Goal: Task Accomplishment & Management: Manage account settings

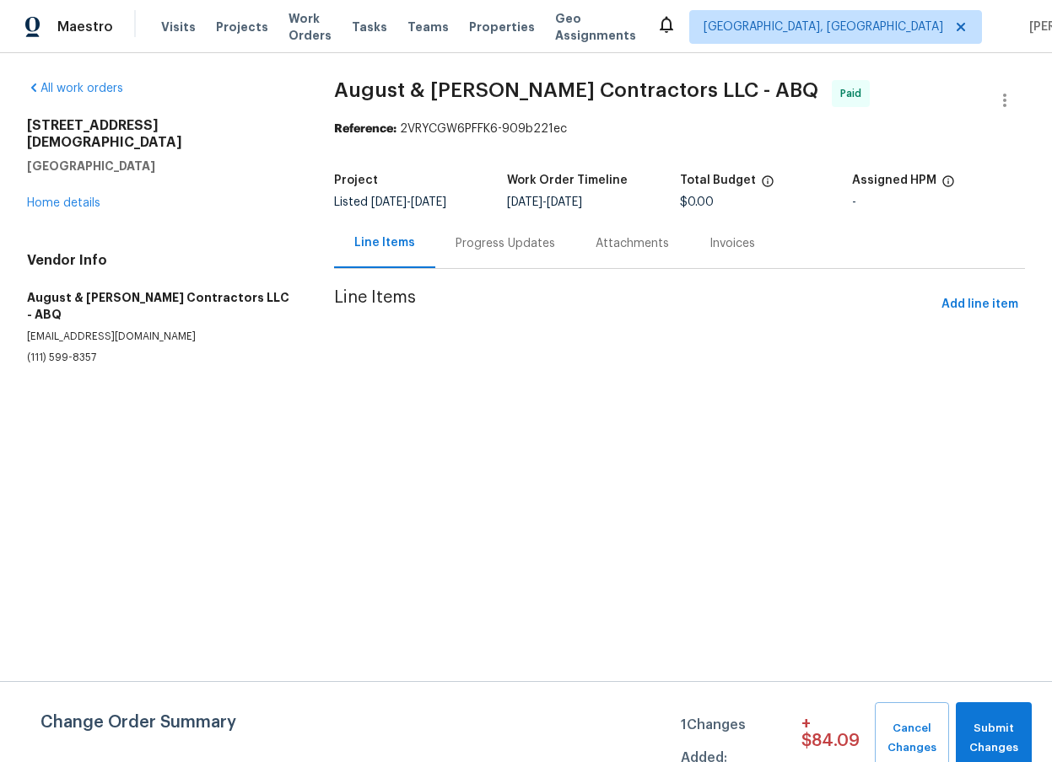
click at [883, 314] on span "Line Items" at bounding box center [634, 304] width 600 height 31
click at [994, 104] on icon "button" at bounding box center [1004, 100] width 20 height 20
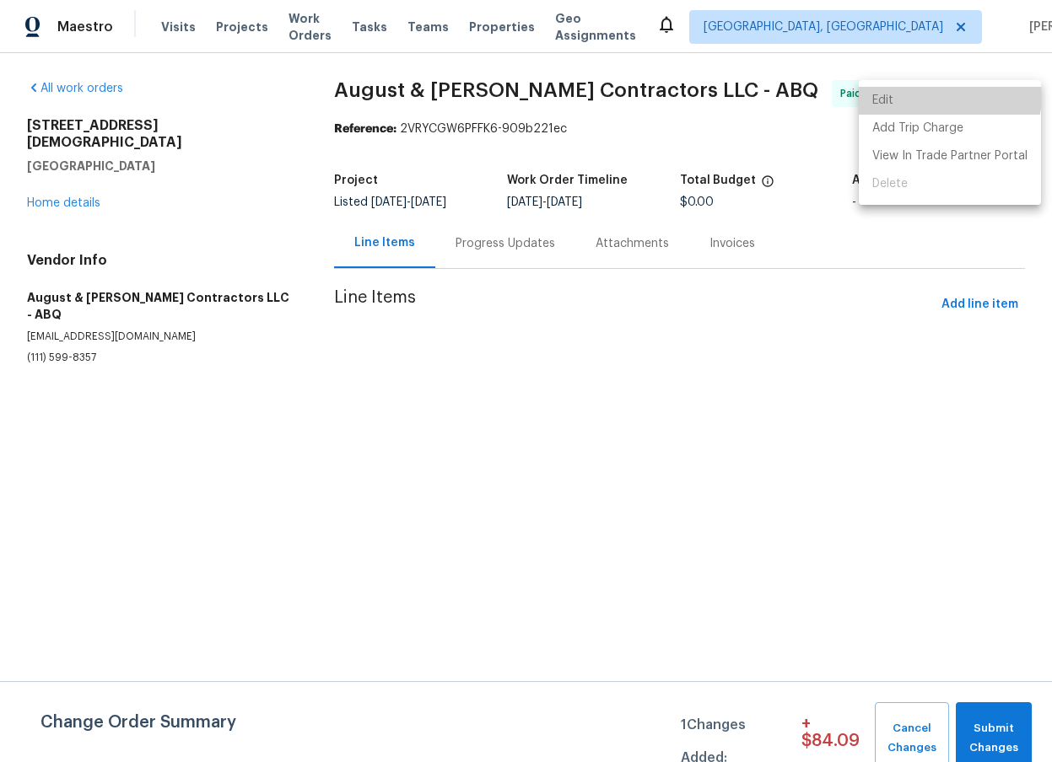
click at [944, 95] on li "Edit" at bounding box center [949, 101] width 182 height 28
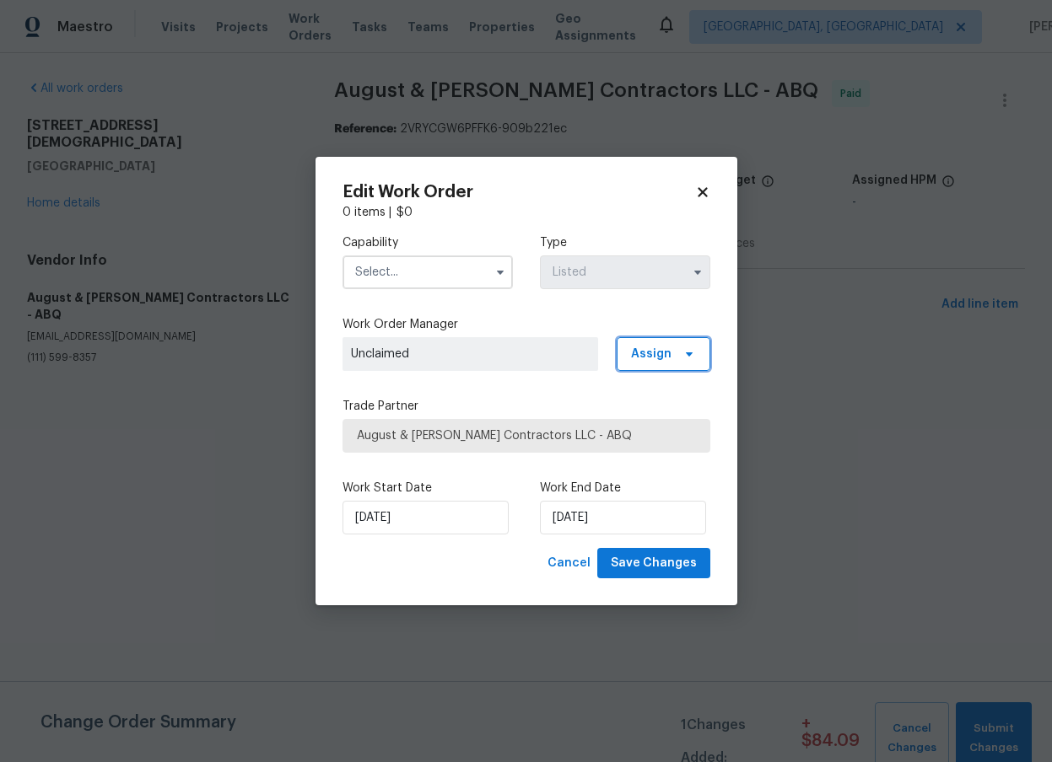
click at [654, 367] on span "Assign" at bounding box center [663, 354] width 94 height 34
click at [660, 421] on div "Assign to me" at bounding box center [665, 425] width 73 height 17
click at [557, 387] on div "Capability Type Listed Work Order Manager Filip Jaszczyk Assign Trade Partner A…" at bounding box center [526, 384] width 368 height 327
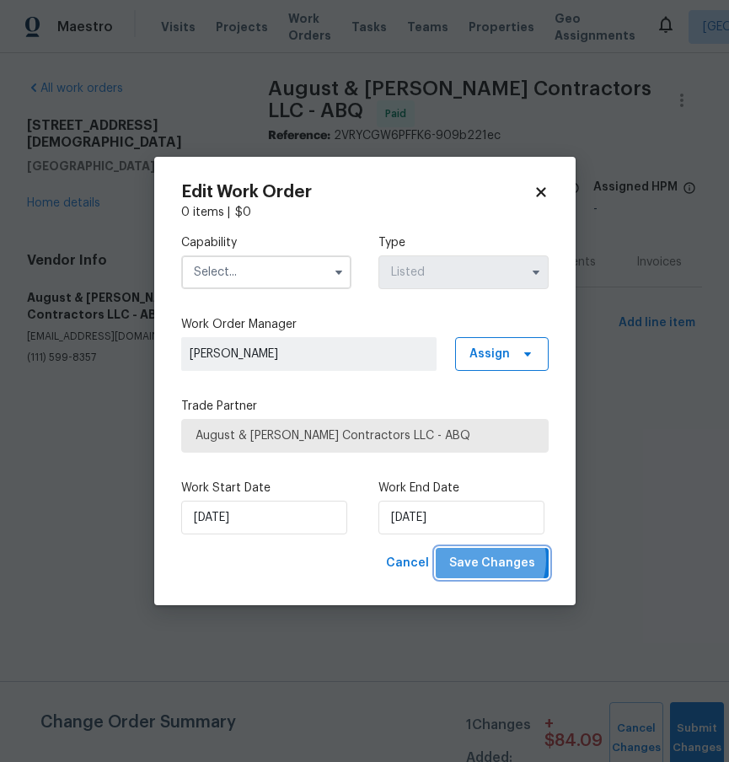
click at [487, 560] on span "Save Changes" at bounding box center [492, 563] width 86 height 21
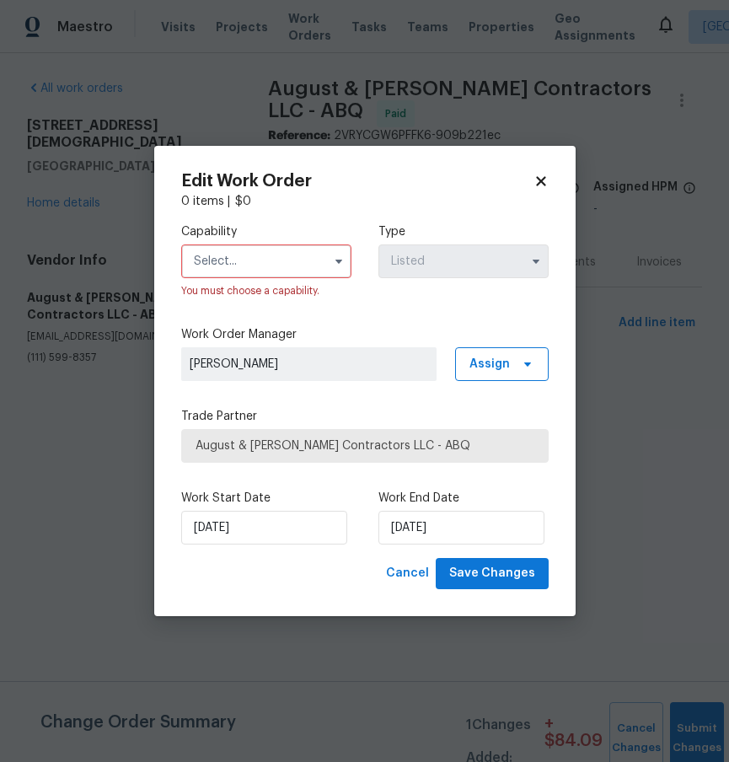
click at [347, 255] on span at bounding box center [338, 261] width 25 height 25
click at [329, 257] on button "button" at bounding box center [339, 261] width 20 height 20
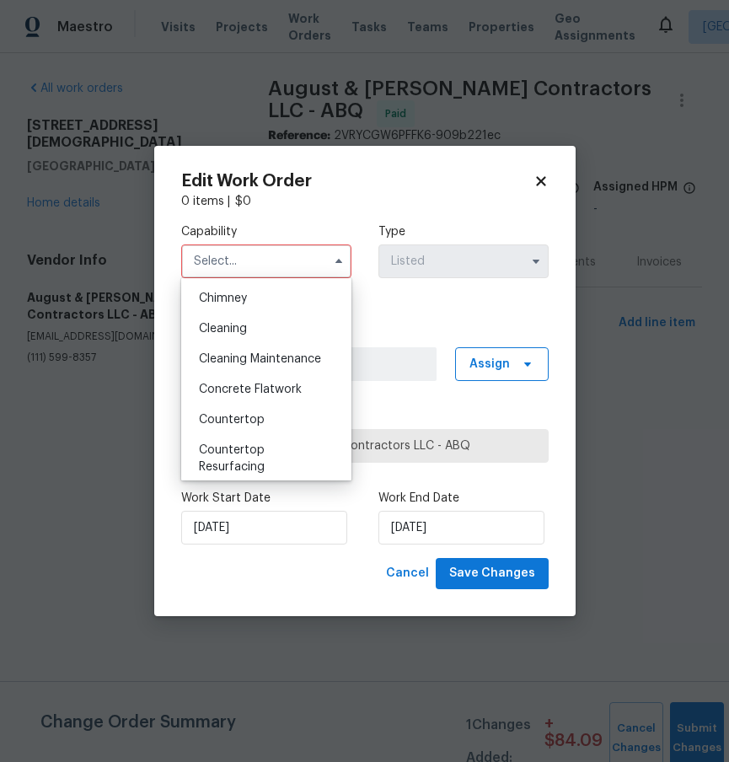
scroll to position [215, 0]
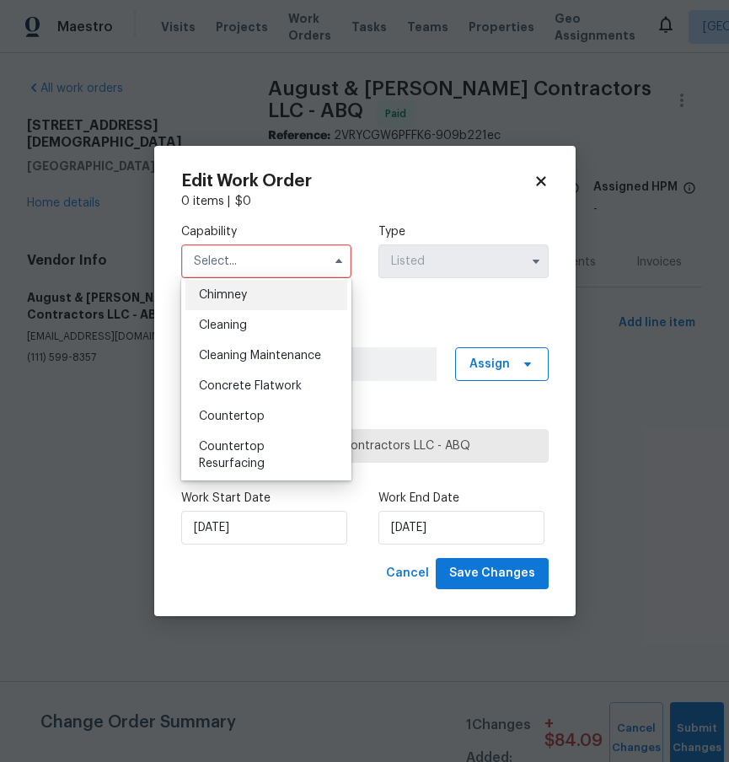
click at [297, 305] on div "Chimney" at bounding box center [267, 295] width 162 height 30
type input "Chimney"
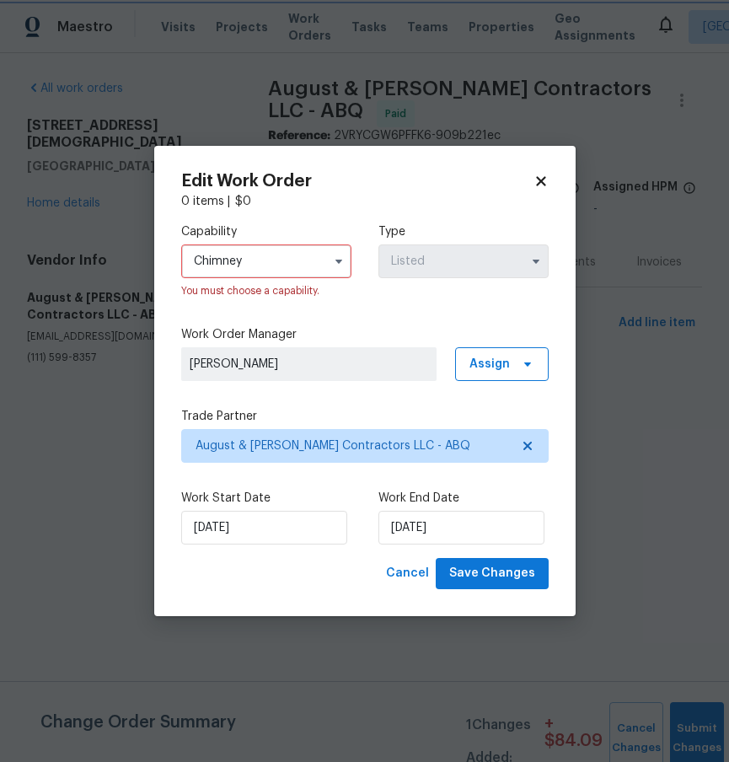
scroll to position [182, 0]
click at [491, 579] on span "Save Changes" at bounding box center [492, 573] width 86 height 21
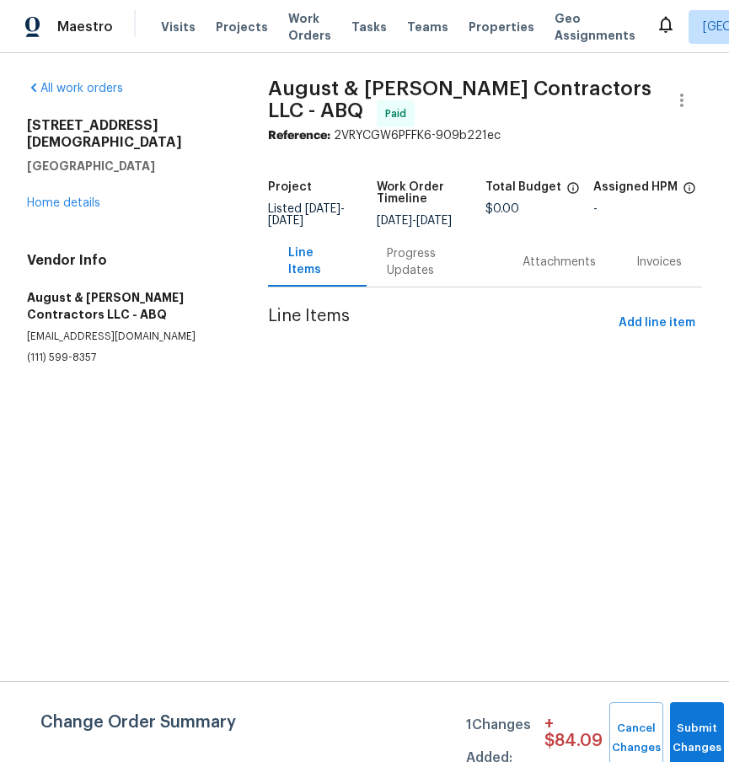
drag, startPoint x: 542, startPoint y: 412, endPoint x: 584, endPoint y: 374, distance: 56.1
click at [542, 411] on div "All work orders [STREET_ADDRESS] Home details Vendor Info August & [PERSON_NAME…" at bounding box center [364, 242] width 729 height 379
click at [672, 90] on icon "button" at bounding box center [682, 100] width 20 height 20
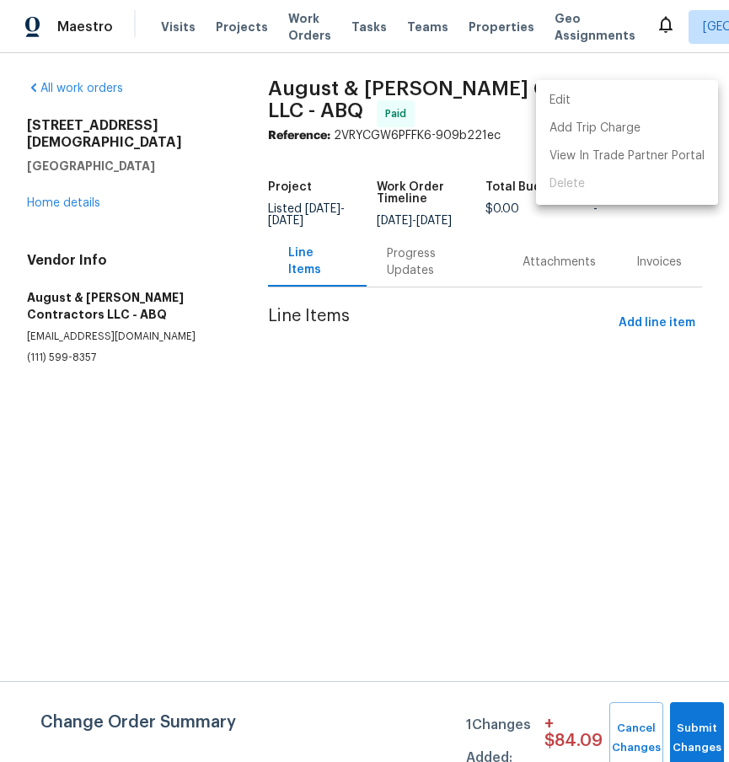
click at [579, 95] on li "Edit" at bounding box center [627, 101] width 182 height 28
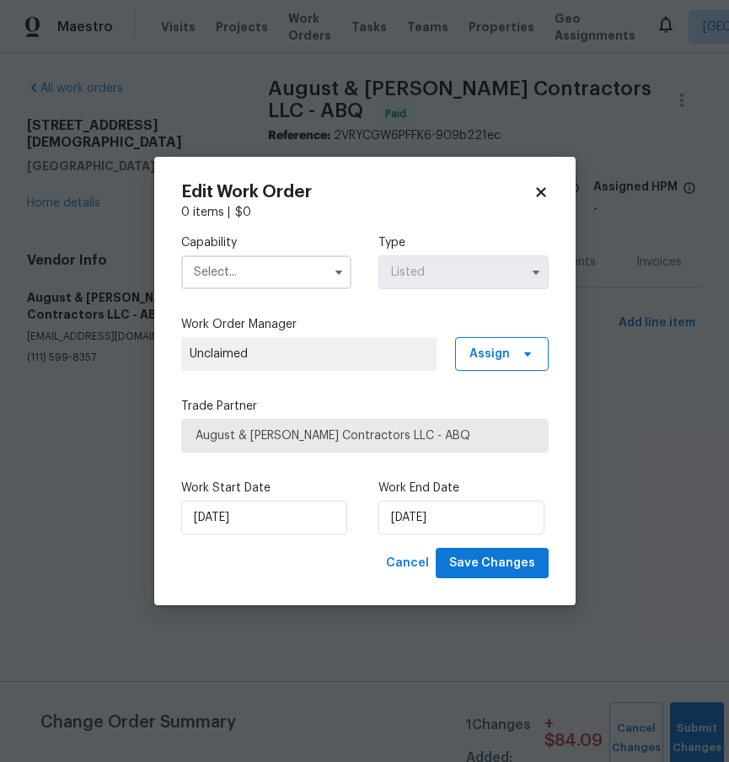
click at [302, 279] on input "text" at bounding box center [266, 273] width 170 height 34
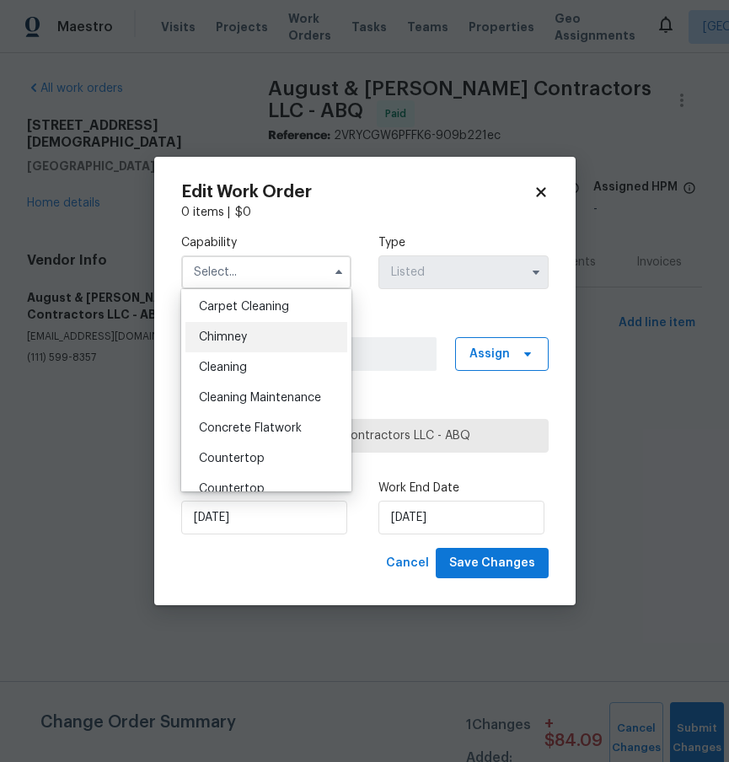
scroll to position [185, 0]
click at [234, 342] on div "Chimney" at bounding box center [267, 336] width 162 height 30
type input "Chimney"
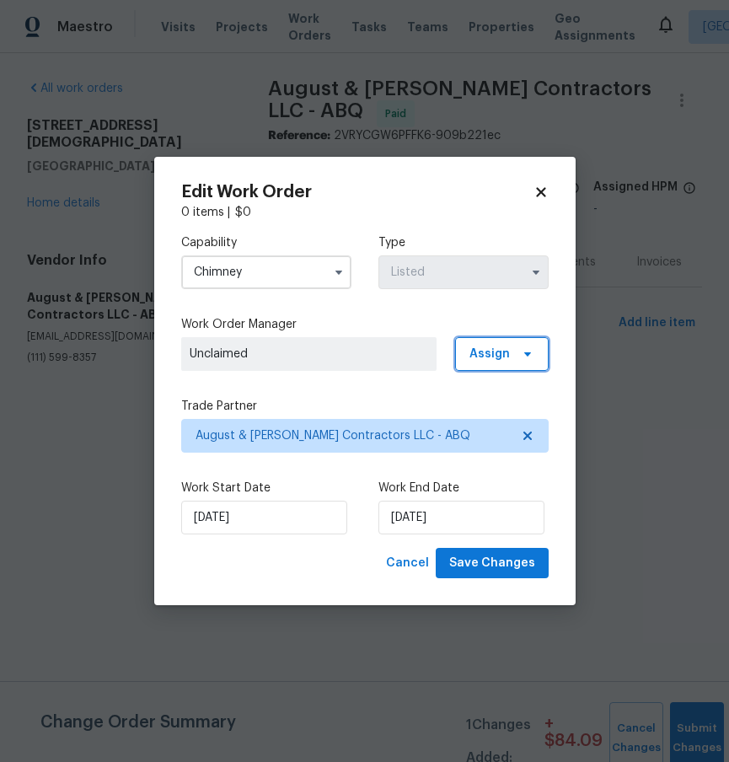
click at [515, 363] on span "Assign" at bounding box center [502, 354] width 94 height 34
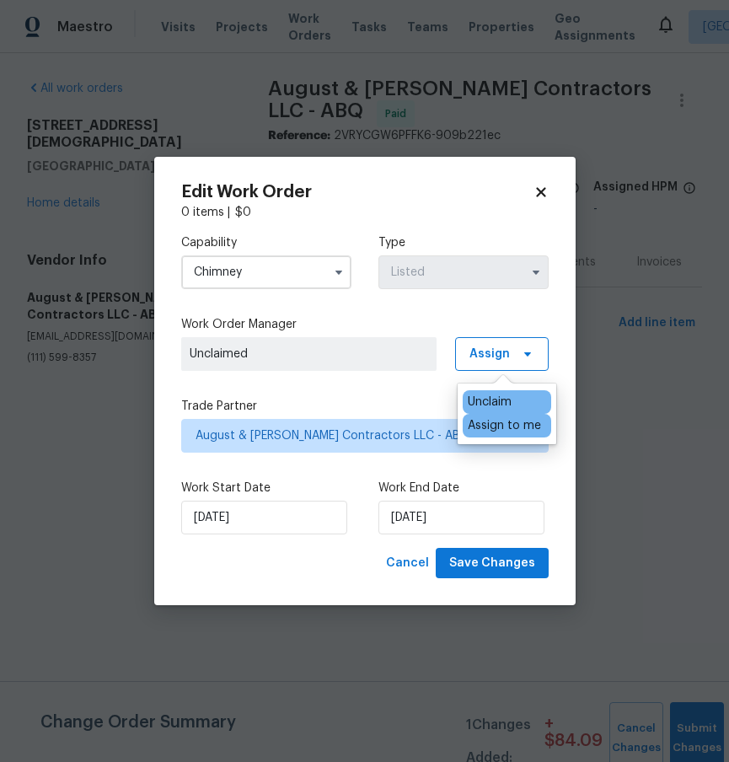
click at [507, 420] on div "Assign to me" at bounding box center [504, 425] width 73 height 17
click at [398, 382] on div "Capability Chimney Type Listed Work Order Manager [PERSON_NAME] Assign Trade Pa…" at bounding box center [365, 384] width 368 height 327
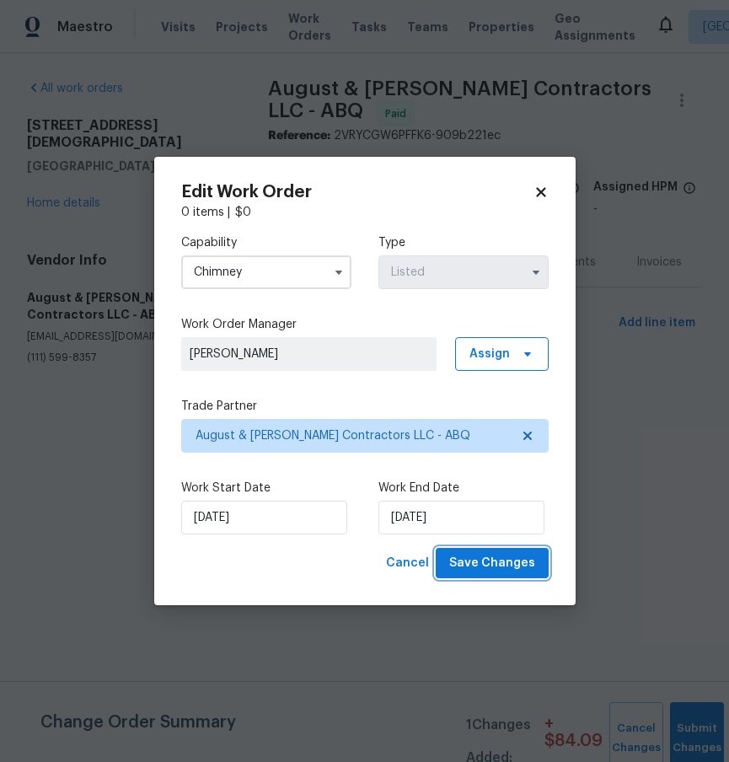
click at [529, 564] on span "Save Changes" at bounding box center [492, 563] width 86 height 21
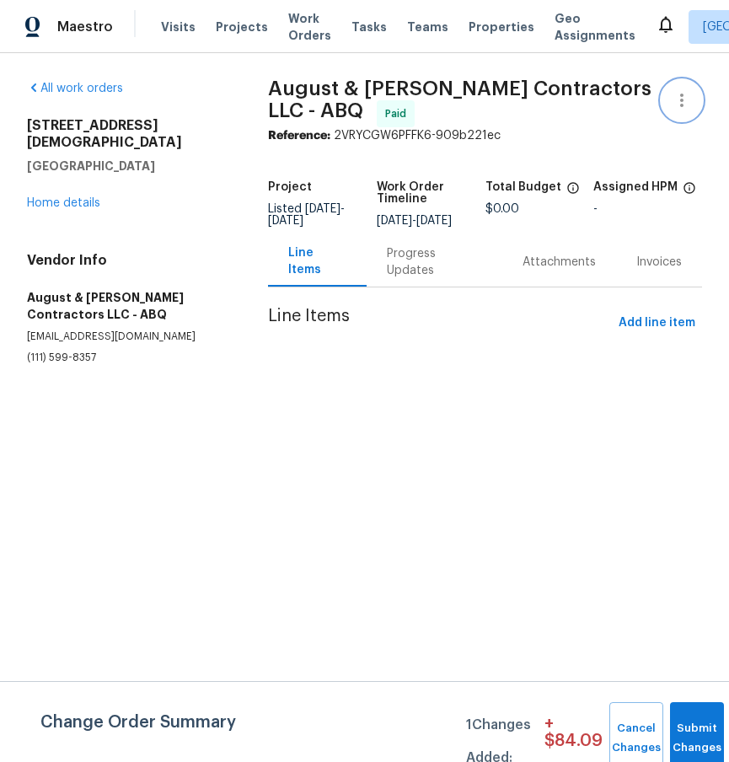
click at [672, 92] on icon "button" at bounding box center [682, 100] width 20 height 20
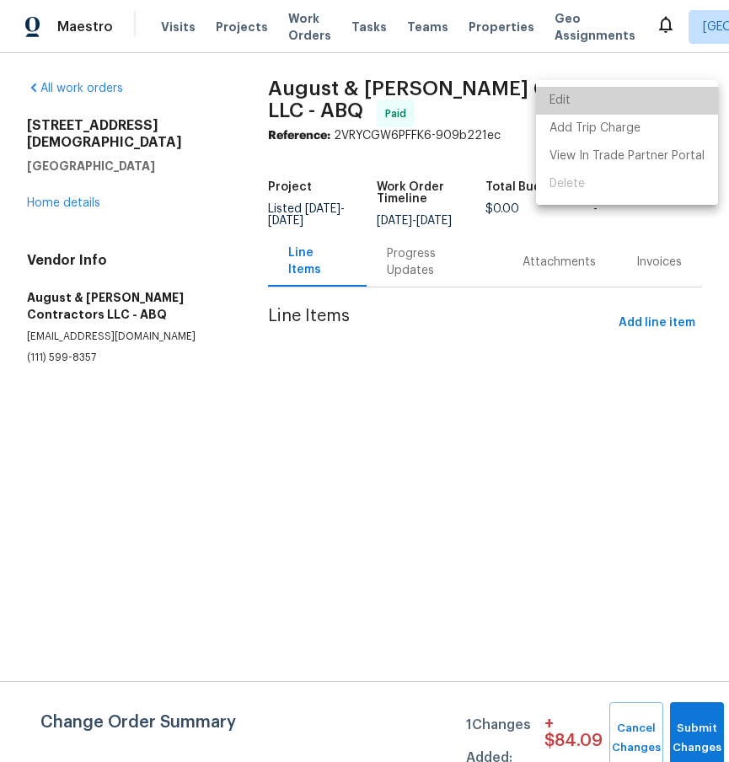
click at [667, 96] on li "Edit" at bounding box center [627, 101] width 182 height 28
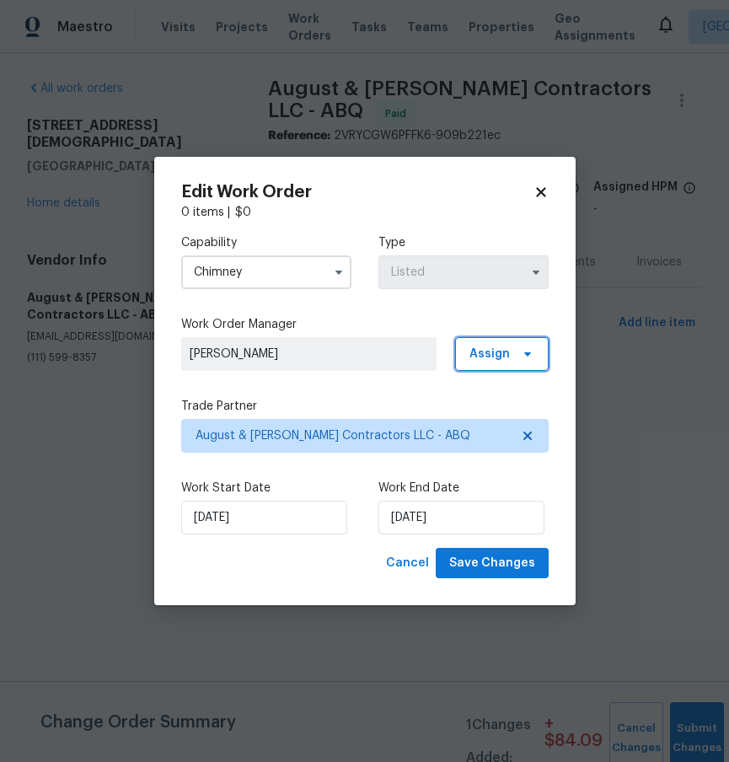
click at [515, 339] on span "Assign" at bounding box center [502, 354] width 94 height 34
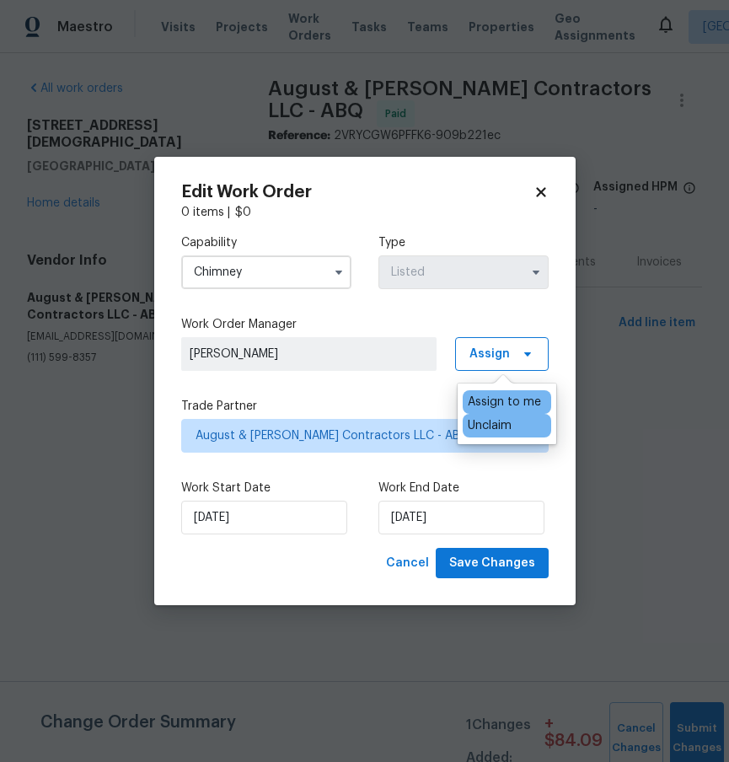
click at [518, 433] on div "Unclaim" at bounding box center [507, 426] width 89 height 24
click at [500, 424] on div "Unclaim" at bounding box center [490, 425] width 44 height 17
click at [548, 526] on div "[DATE]" at bounding box center [464, 518] width 170 height 34
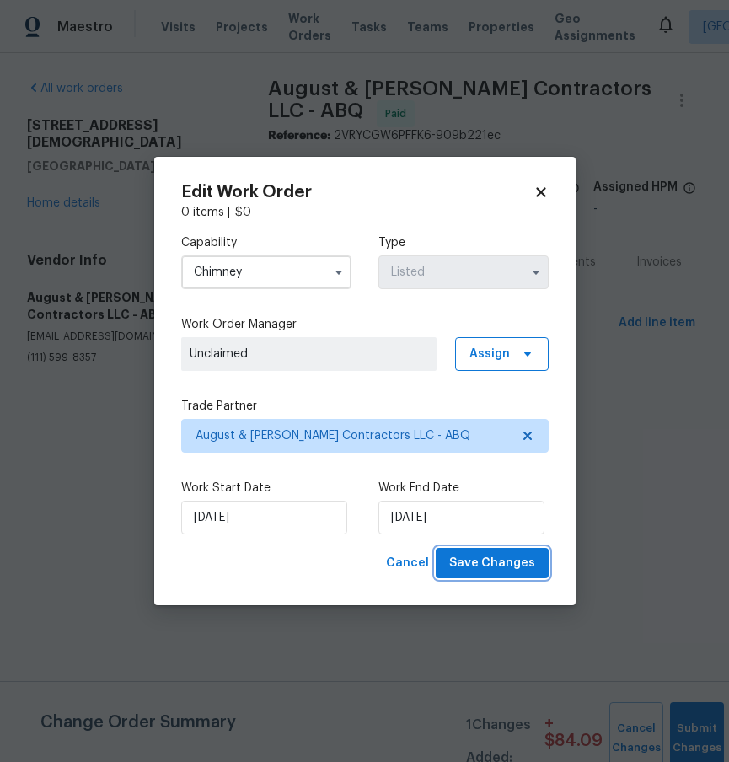
click at [534, 564] on span "Save Changes" at bounding box center [492, 563] width 86 height 21
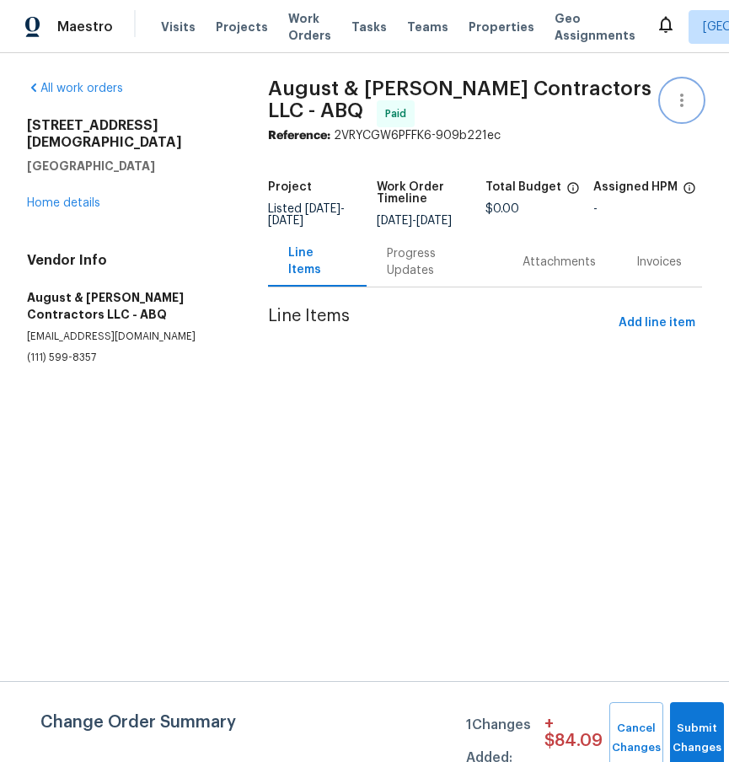
click at [673, 97] on icon "button" at bounding box center [682, 100] width 20 height 20
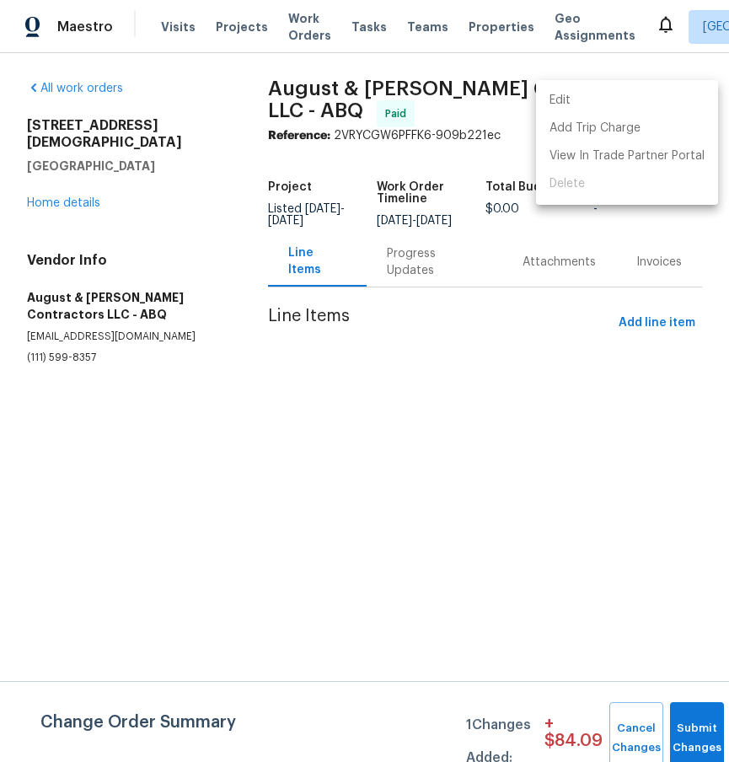
click at [616, 101] on li "Edit" at bounding box center [627, 101] width 182 height 28
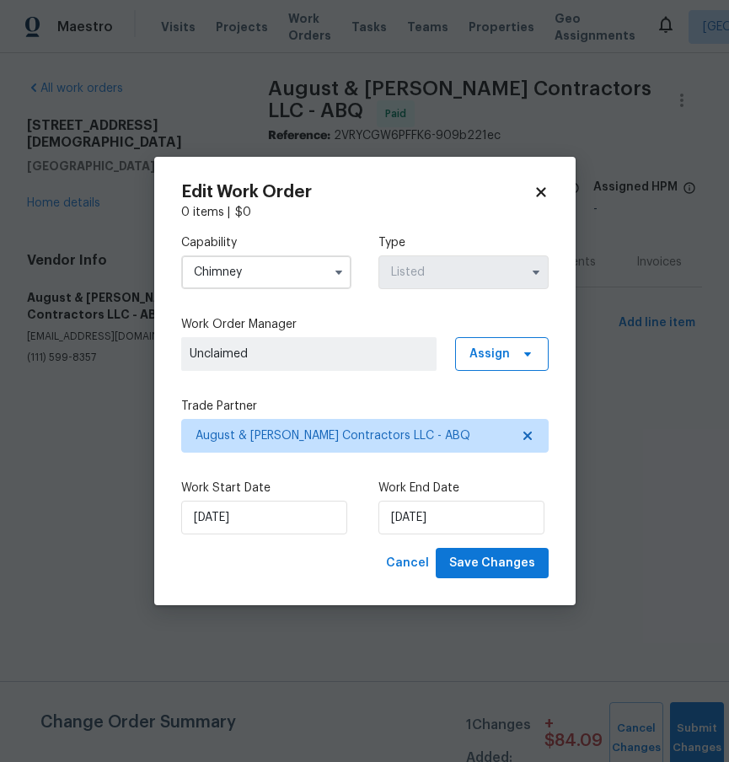
click at [510, 372] on div "Capability Chimney Type Listed Work Order Manager Unclaimed Assign Trade Partne…" at bounding box center [365, 384] width 368 height 327
click at [514, 351] on span "Assign" at bounding box center [502, 354] width 94 height 34
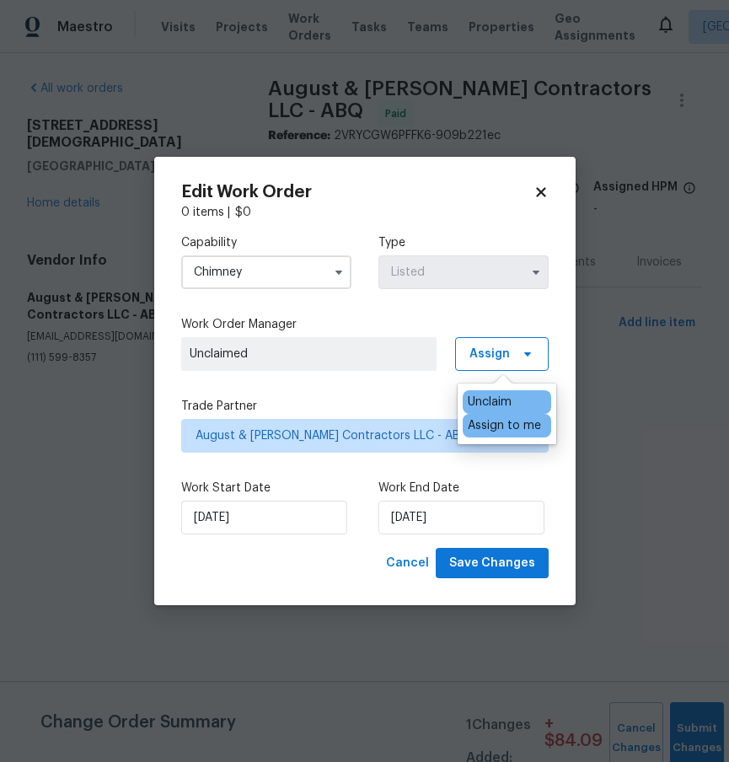
click at [513, 417] on div "Assign to me" at bounding box center [507, 426] width 89 height 24
click at [470, 422] on div "Assign to me" at bounding box center [504, 425] width 73 height 17
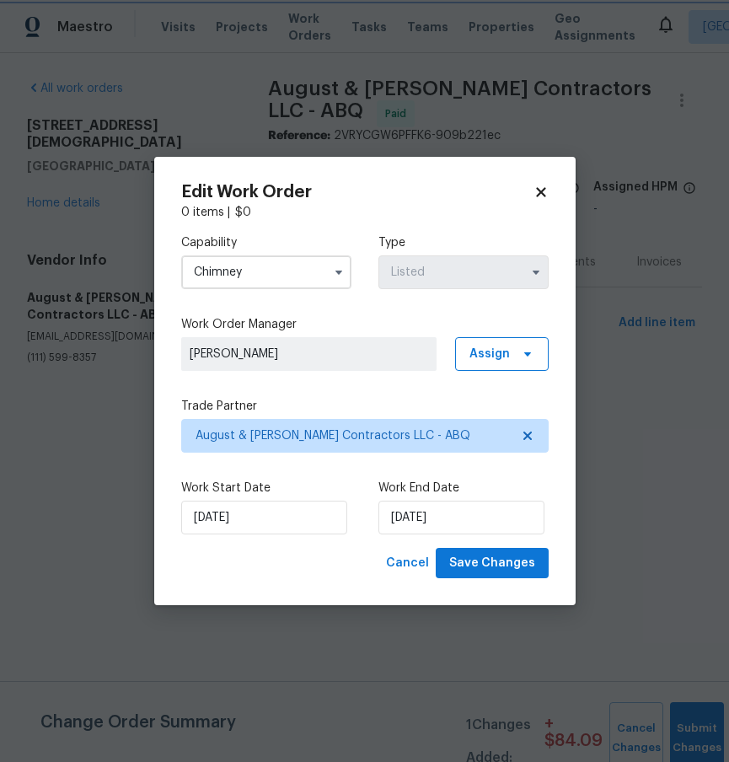
click at [348, 375] on div "Capability Chimney Type Listed Work Order Manager [PERSON_NAME] Assign Trade Pa…" at bounding box center [365, 384] width 368 height 327
click at [493, 560] on span "Save Changes" at bounding box center [492, 563] width 86 height 21
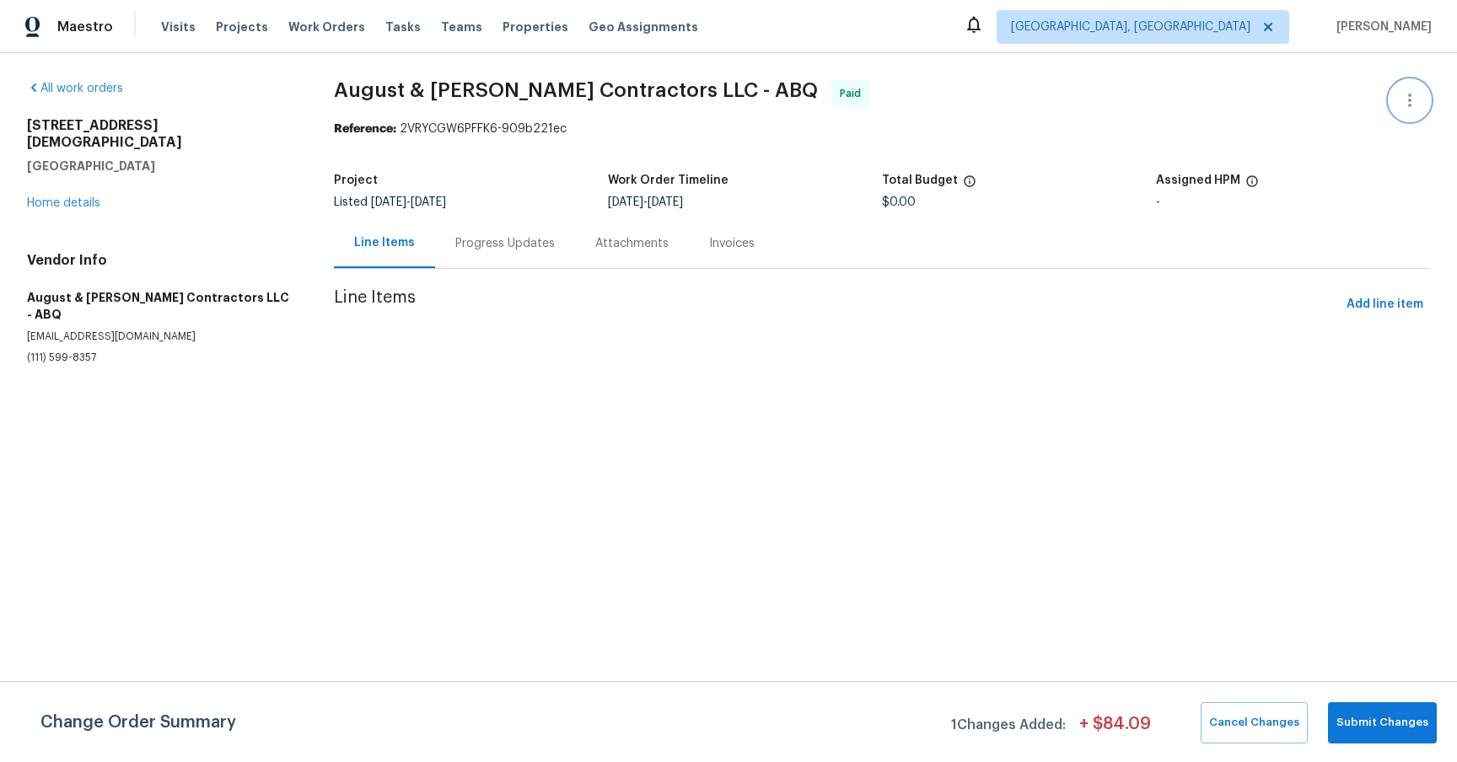
click at [729, 100] on icon "button" at bounding box center [1410, 100] width 20 height 20
click at [729, 110] on li "Edit" at bounding box center [1355, 101] width 182 height 28
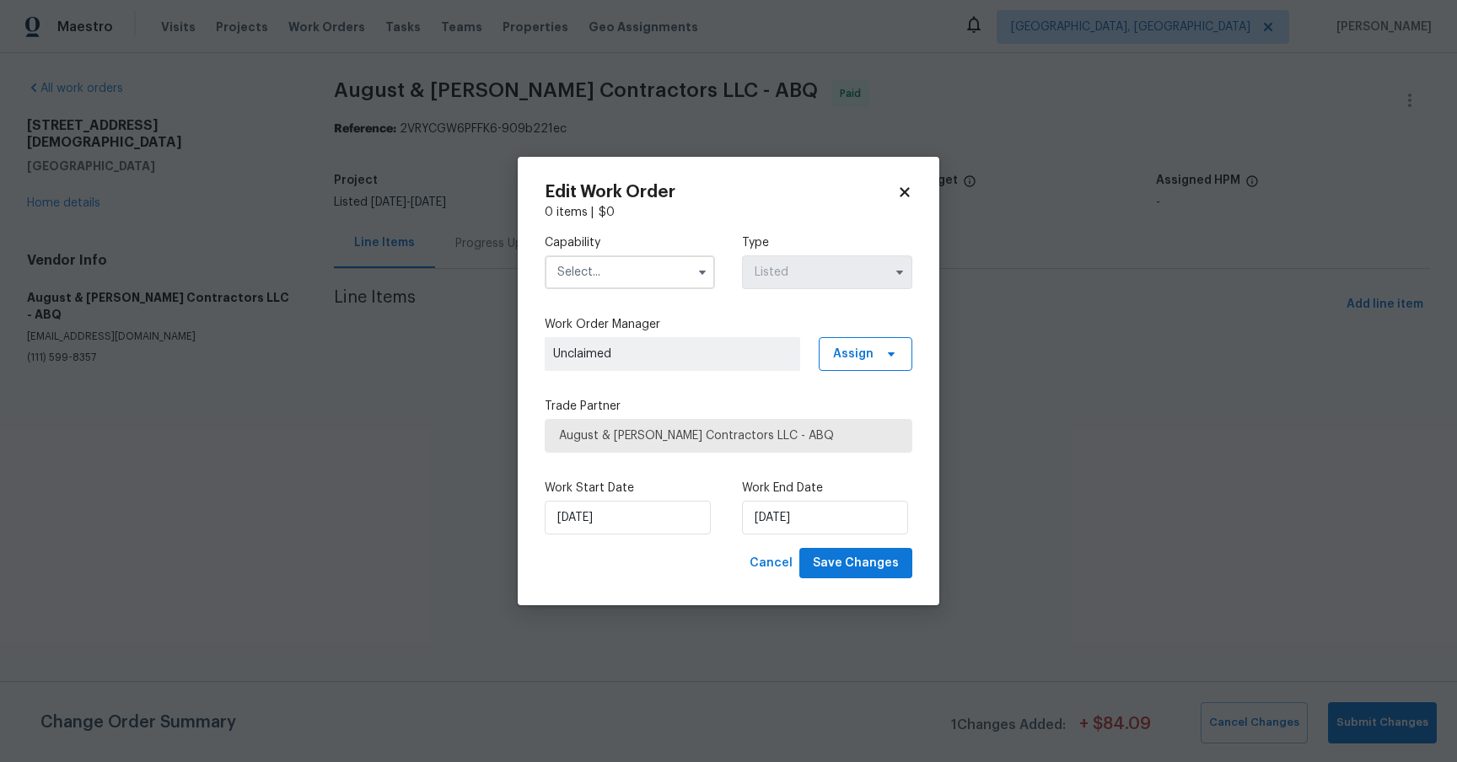
click at [729, 356] on span "Unclaimed" at bounding box center [672, 354] width 239 height 17
click at [729, 355] on span "Assign" at bounding box center [853, 354] width 40 height 17
click at [729, 418] on div "Assign to me" at bounding box center [868, 425] width 73 height 17
click at [663, 283] on input "text" at bounding box center [630, 273] width 170 height 34
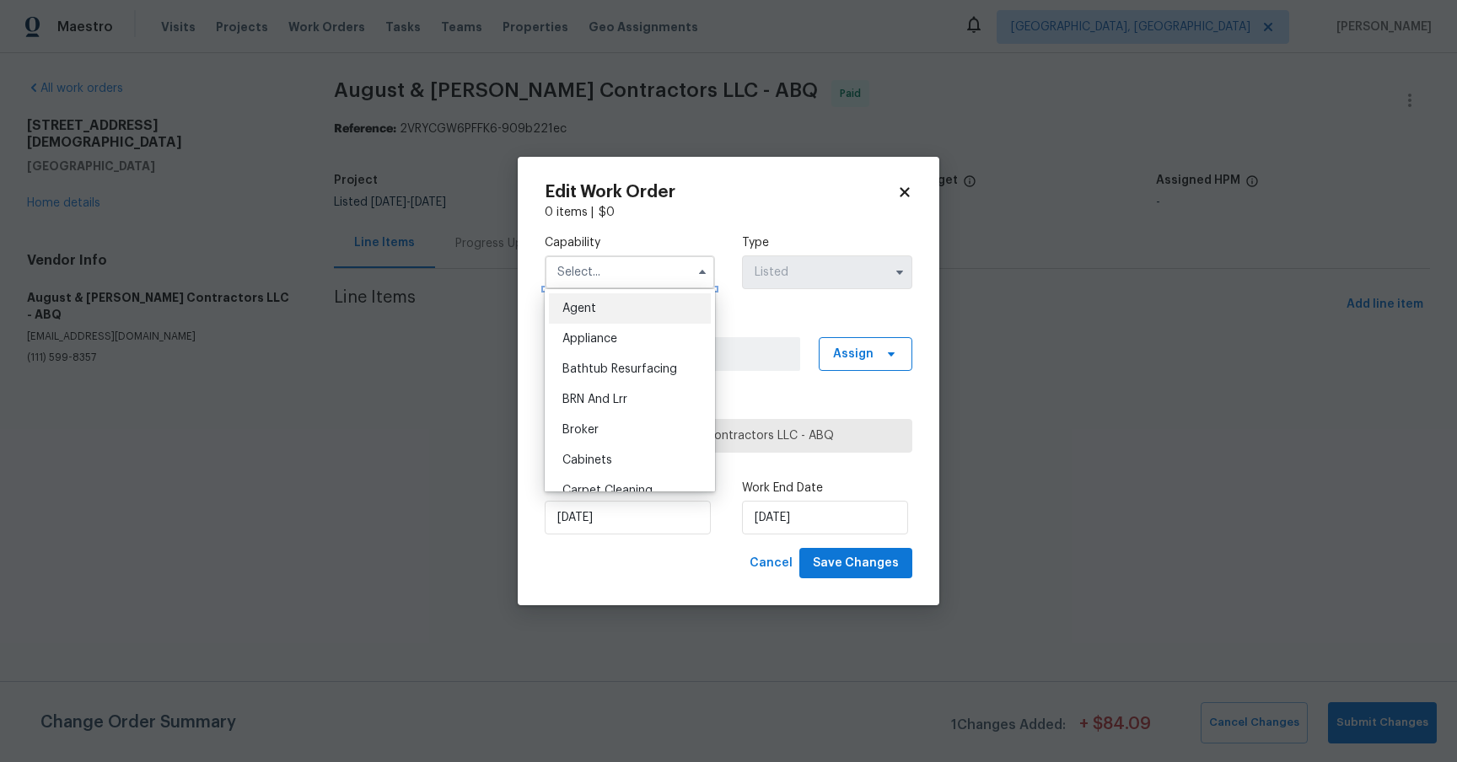
click at [681, 279] on input "text" at bounding box center [630, 273] width 170 height 34
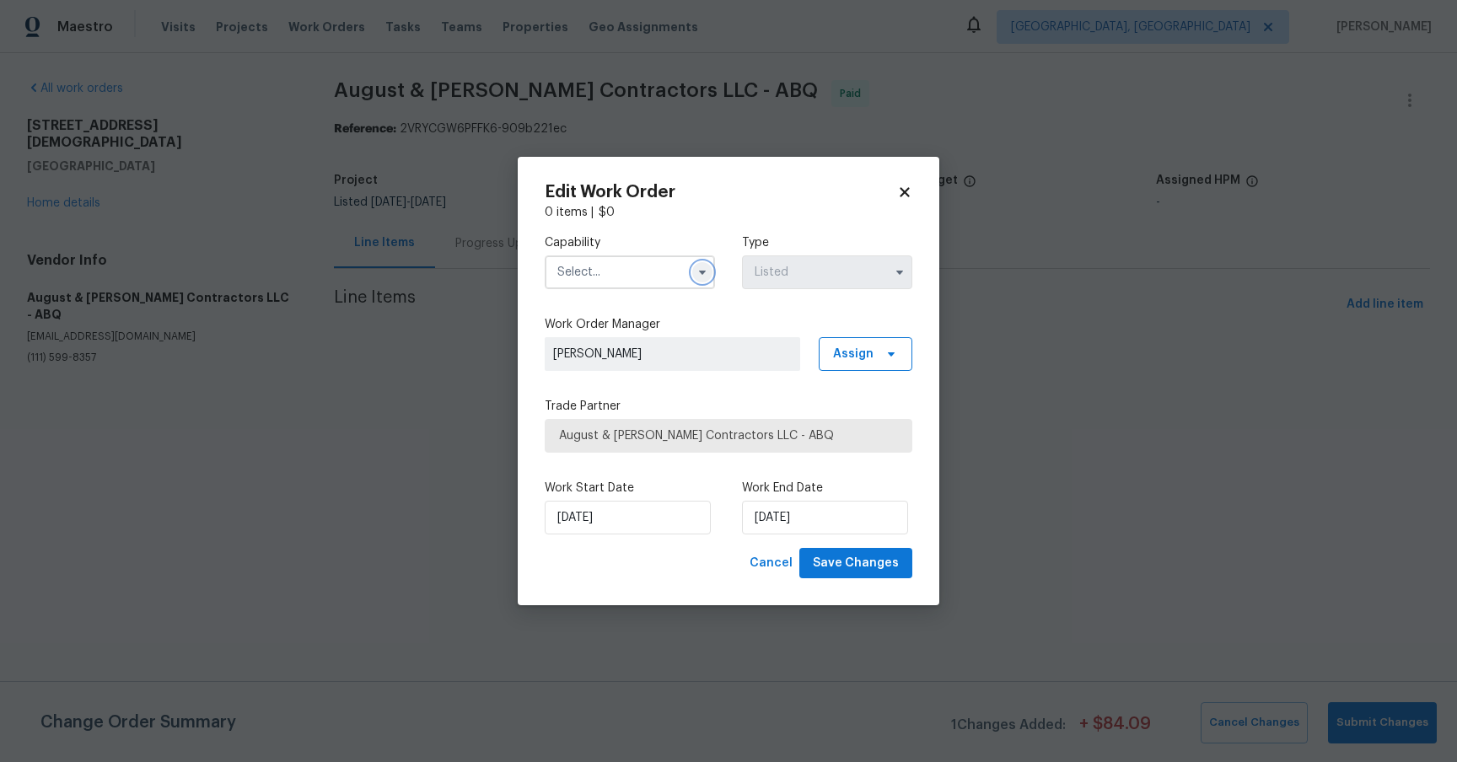
click at [696, 277] on icon "button" at bounding box center [702, 272] width 13 height 13
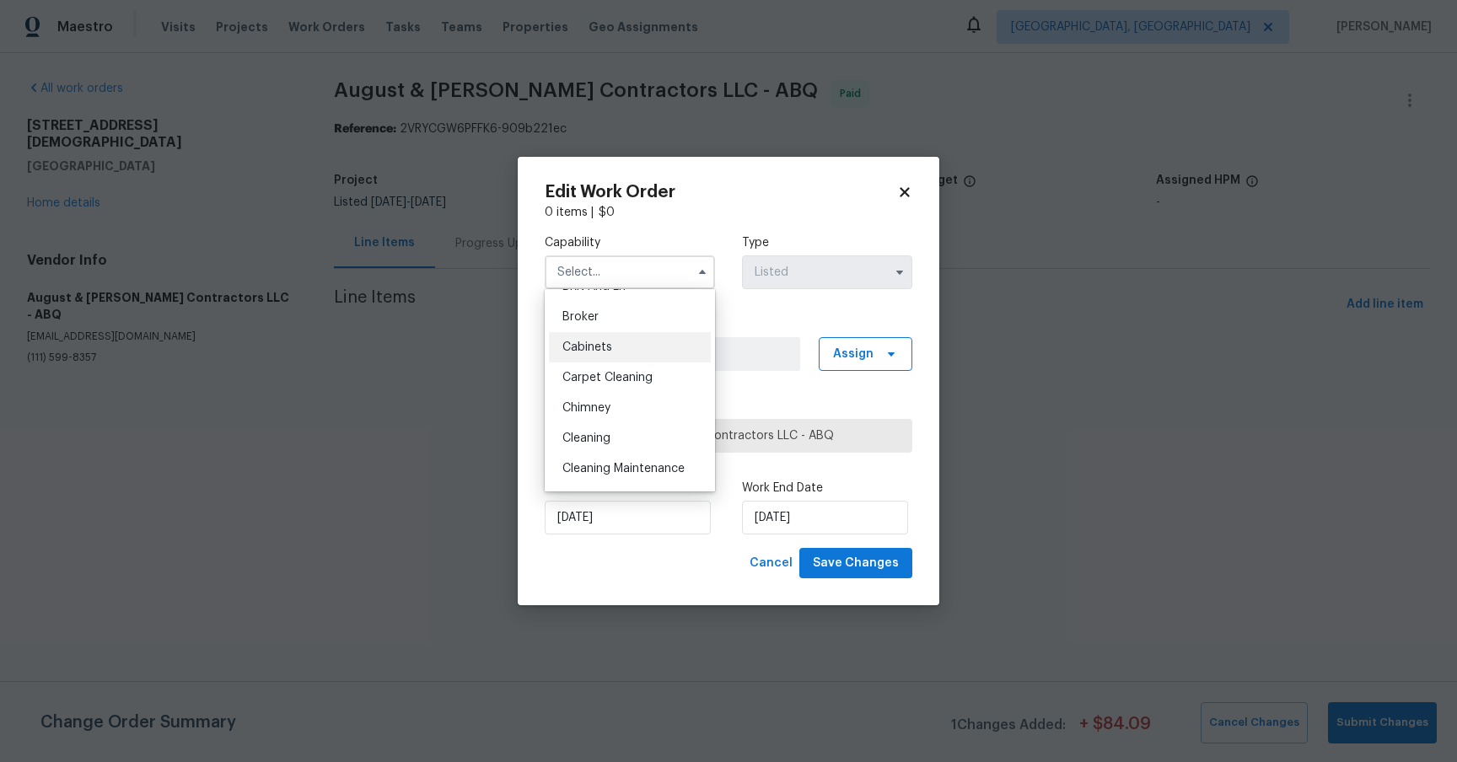
scroll to position [166, 0]
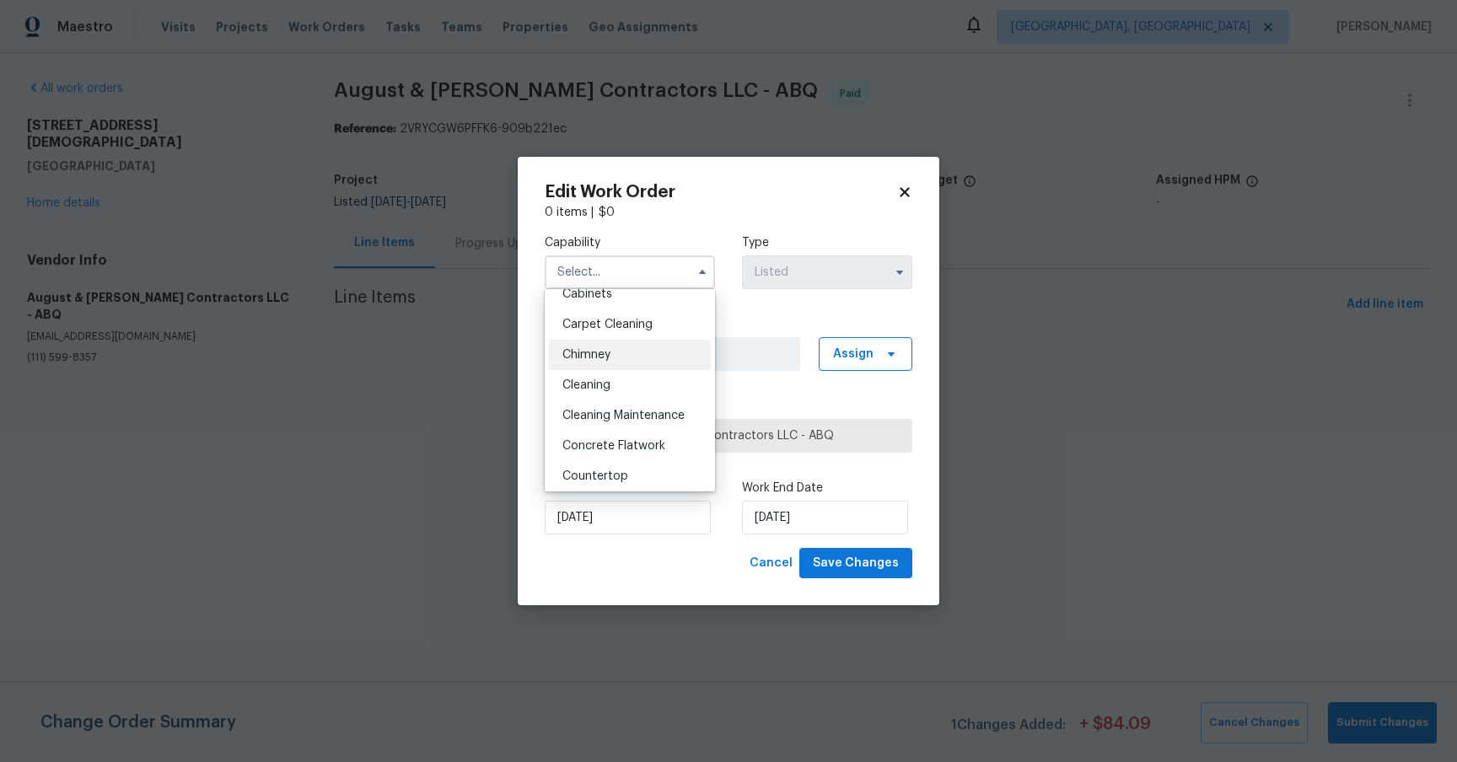
click at [612, 360] on div "Chimney" at bounding box center [630, 355] width 162 height 30
type input "Chimney"
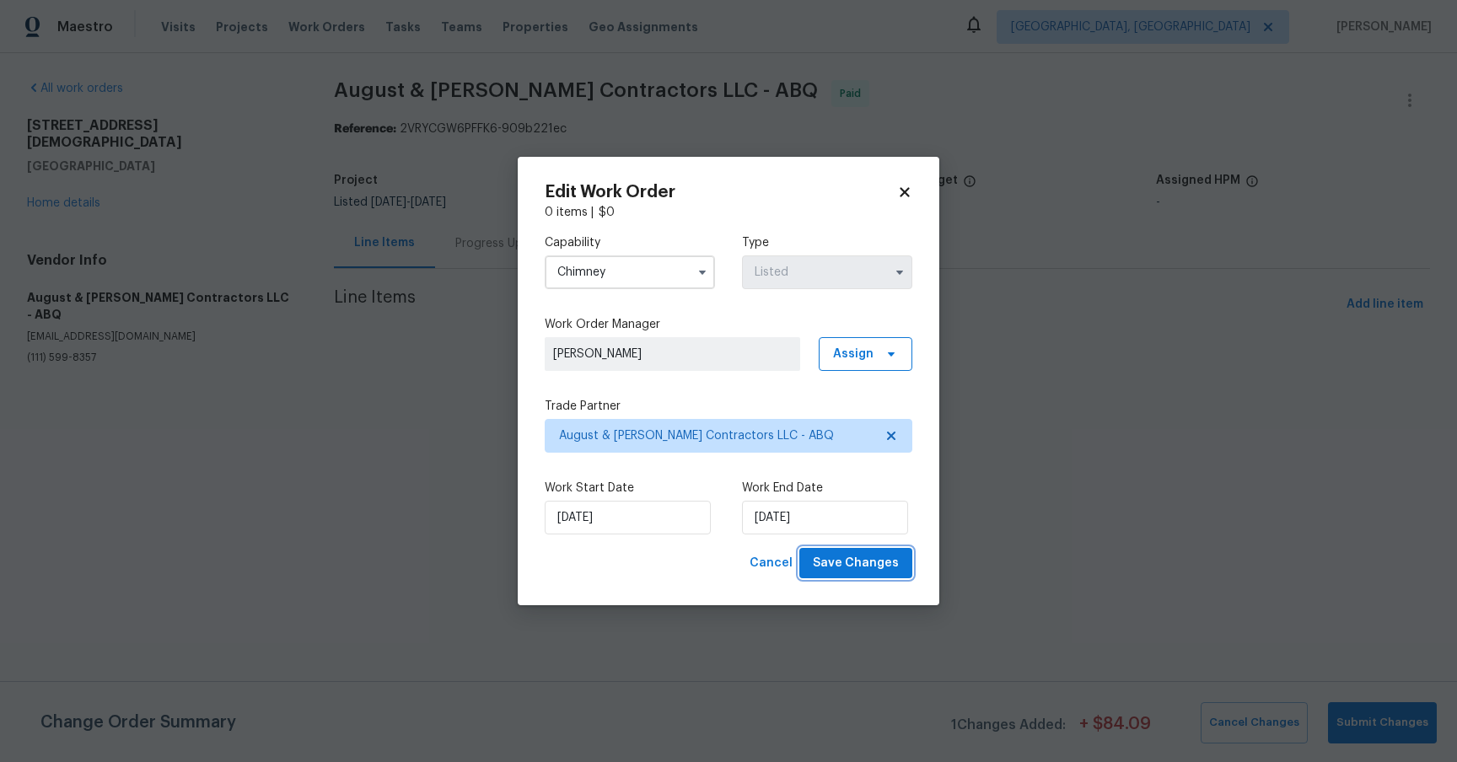
click at [729, 559] on span "Save Changes" at bounding box center [856, 563] width 86 height 21
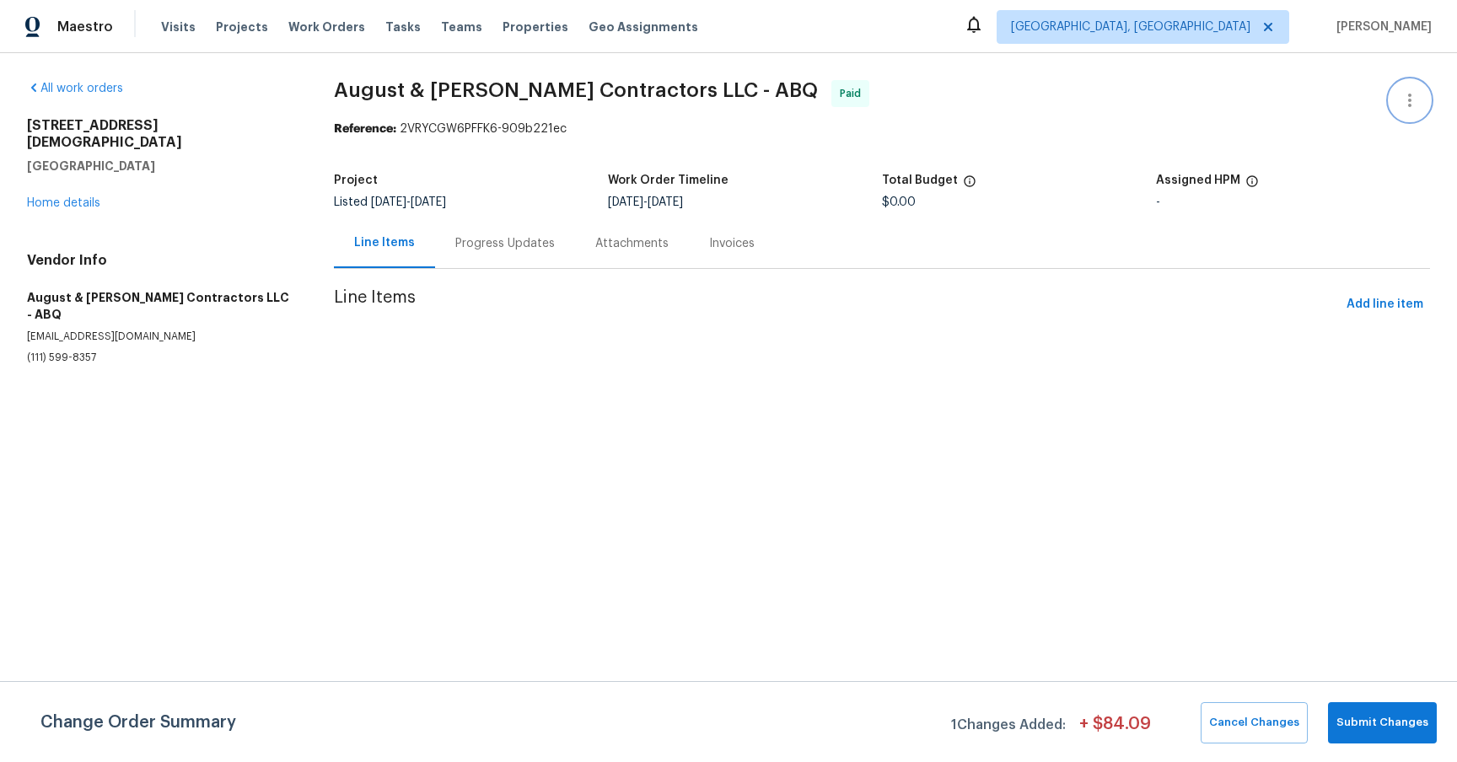
click at [1415, 97] on button "button" at bounding box center [1410, 100] width 40 height 40
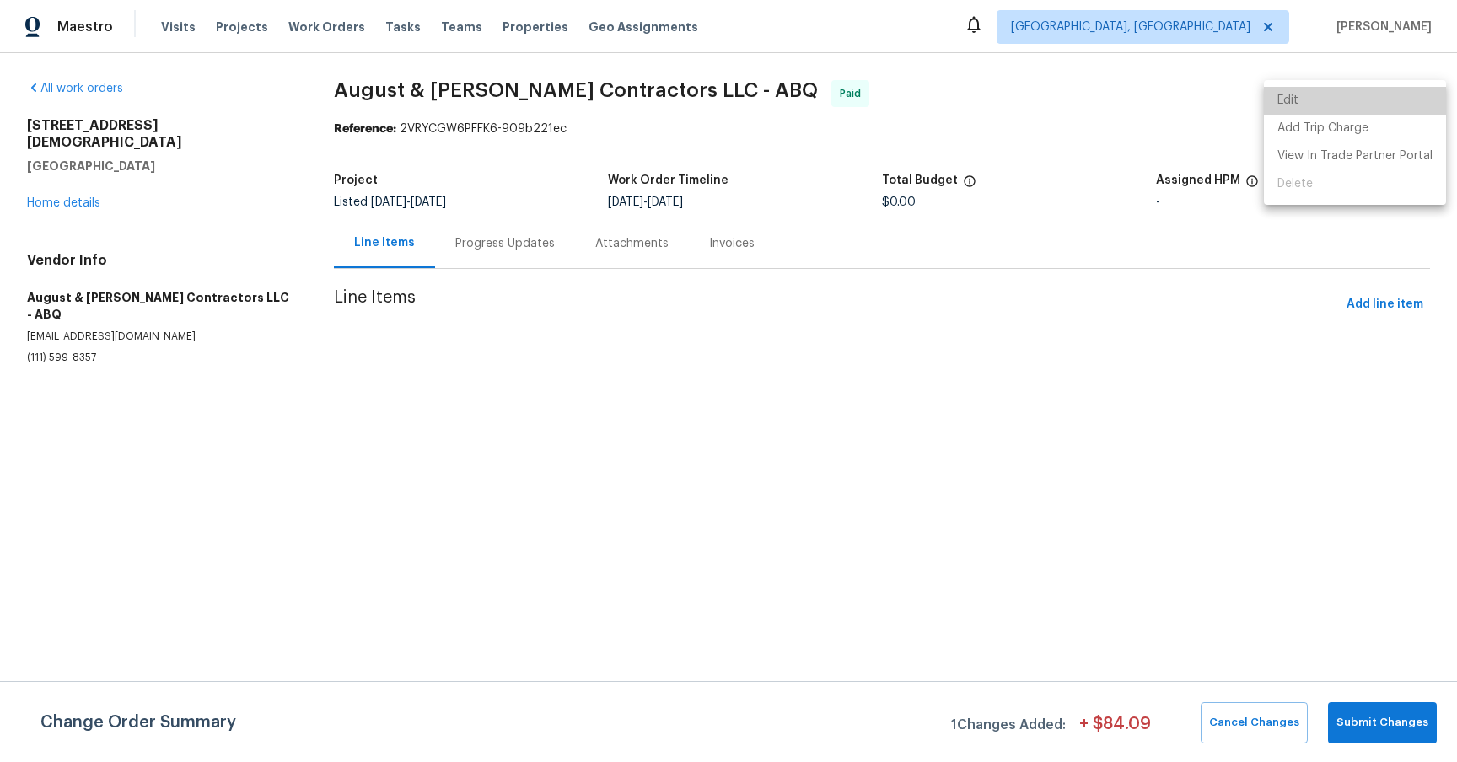
click at [1376, 106] on li "Edit" at bounding box center [1355, 101] width 182 height 28
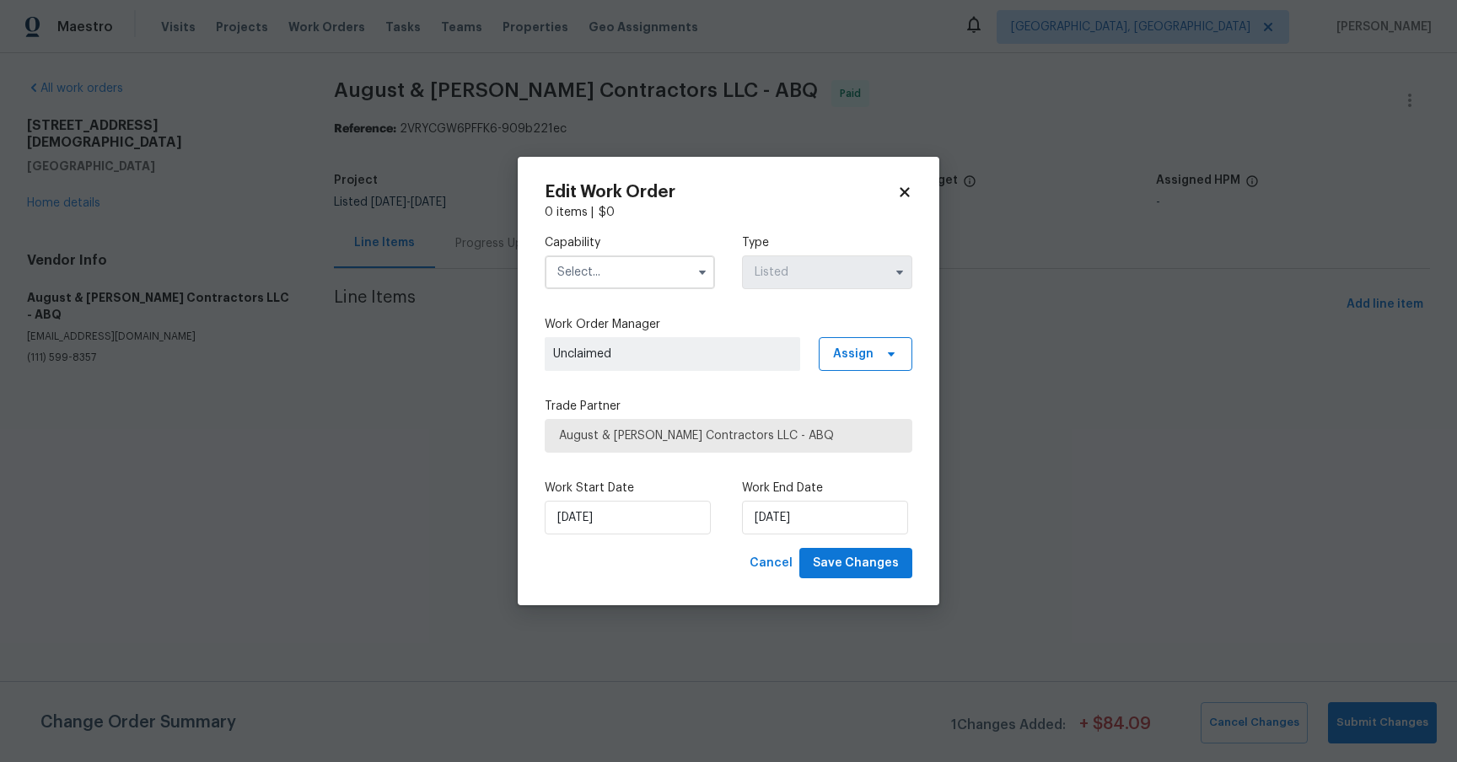
click at [907, 189] on icon at bounding box center [904, 191] width 9 height 9
